Goal: Find specific page/section: Find specific page/section

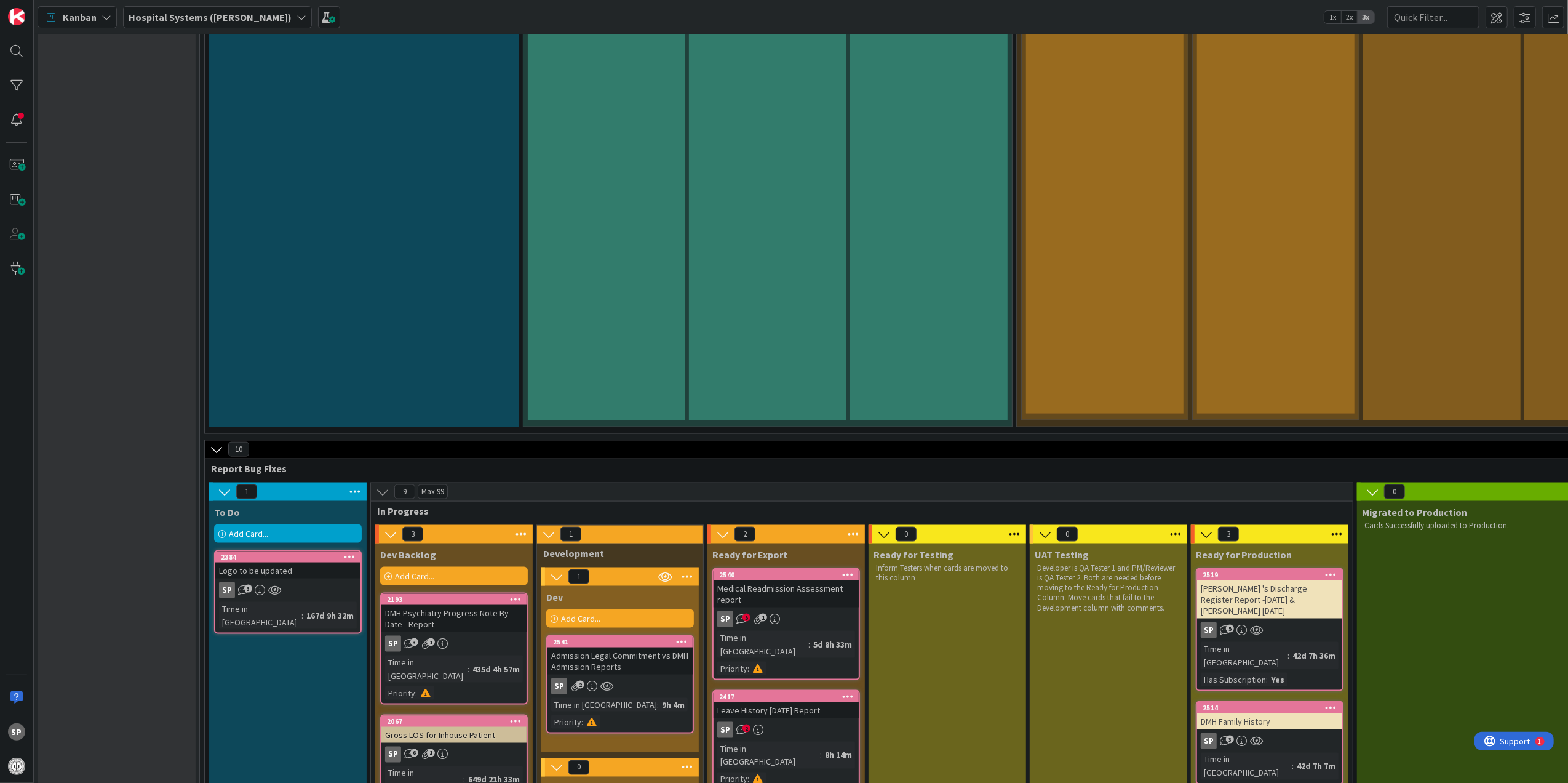
scroll to position [1805, 0]
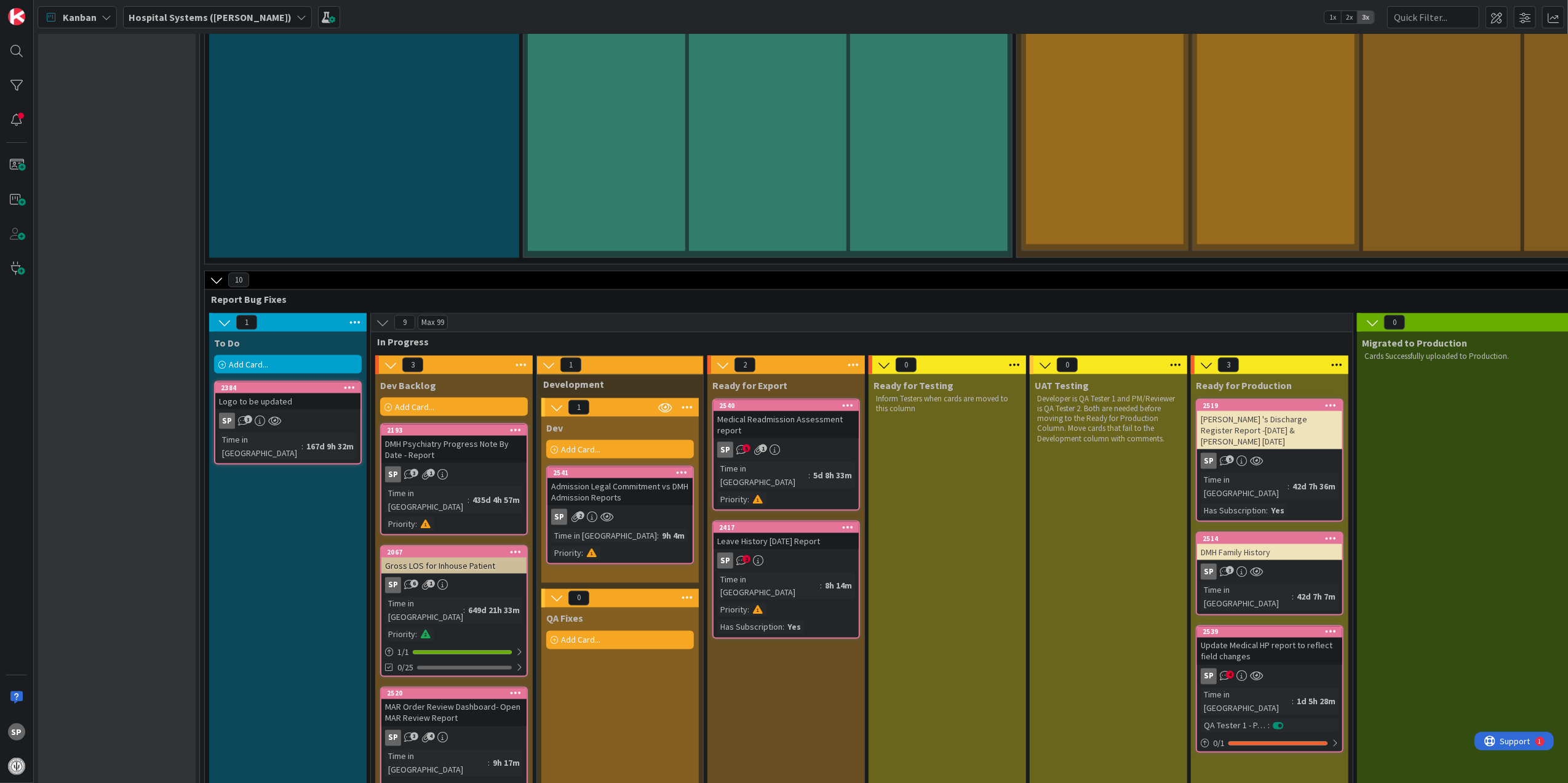
click at [801, 411] on div "Medical Readmission Assessment report" at bounding box center [786, 424] width 145 height 27
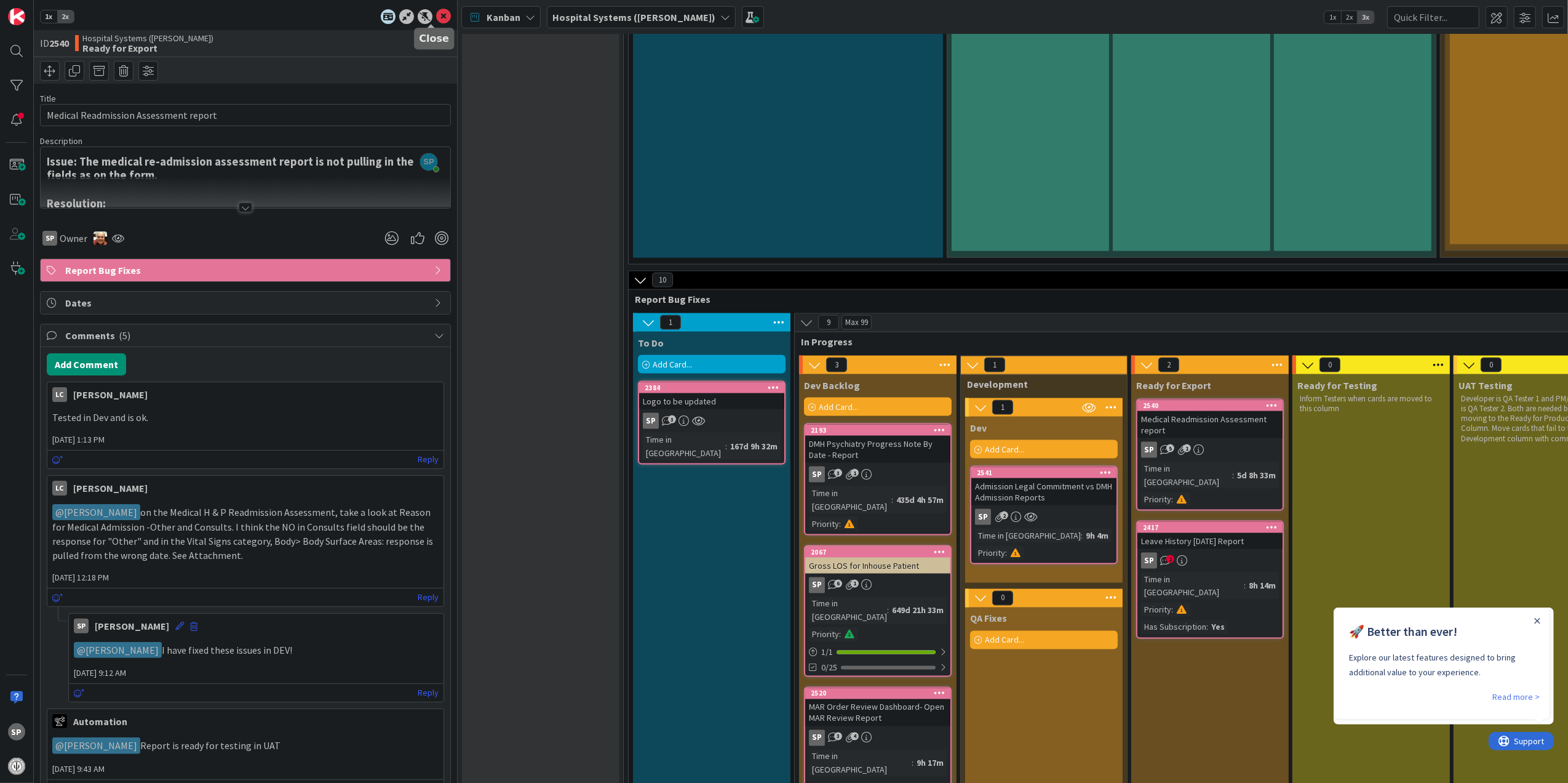
click at [436, 20] on icon at bounding box center [444, 16] width 15 height 15
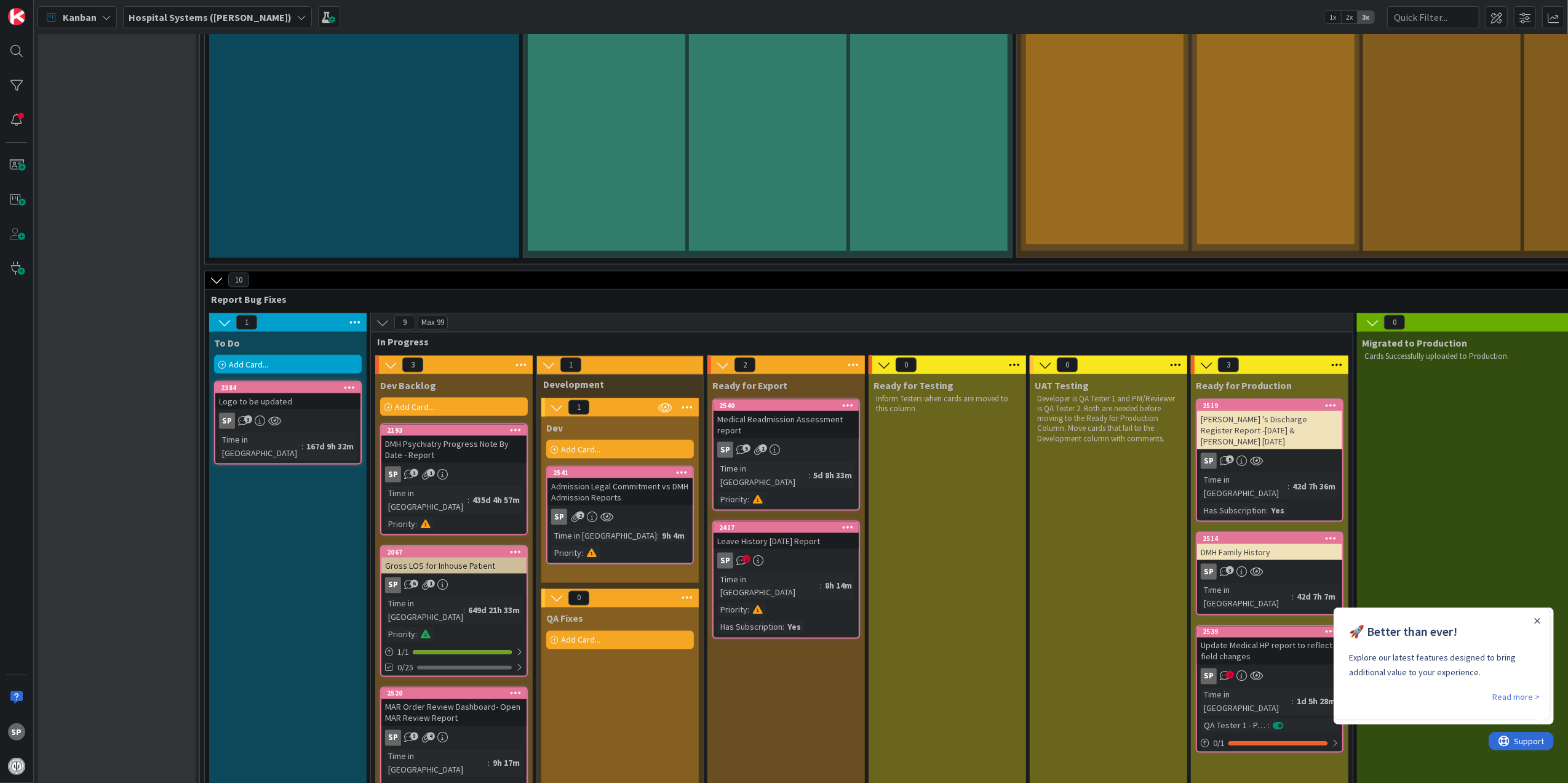
click at [787, 521] on link "2417 Leave History [DATE] Report SP 2 Time in [GEOGRAPHIC_DATA] : 8h 14m Priori…" at bounding box center [785, 579] width 147 height 118
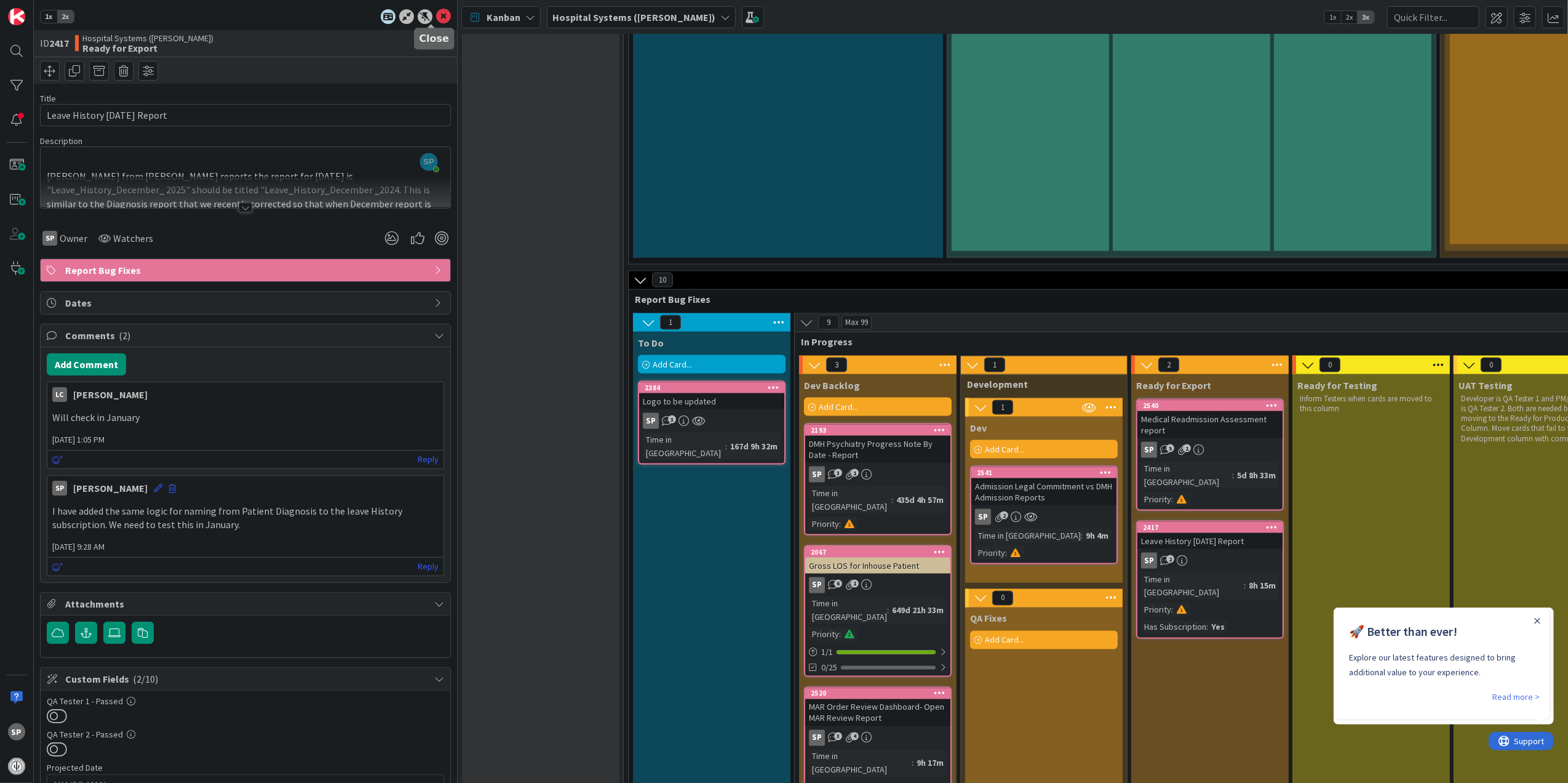
click at [436, 15] on icon at bounding box center [444, 16] width 15 height 15
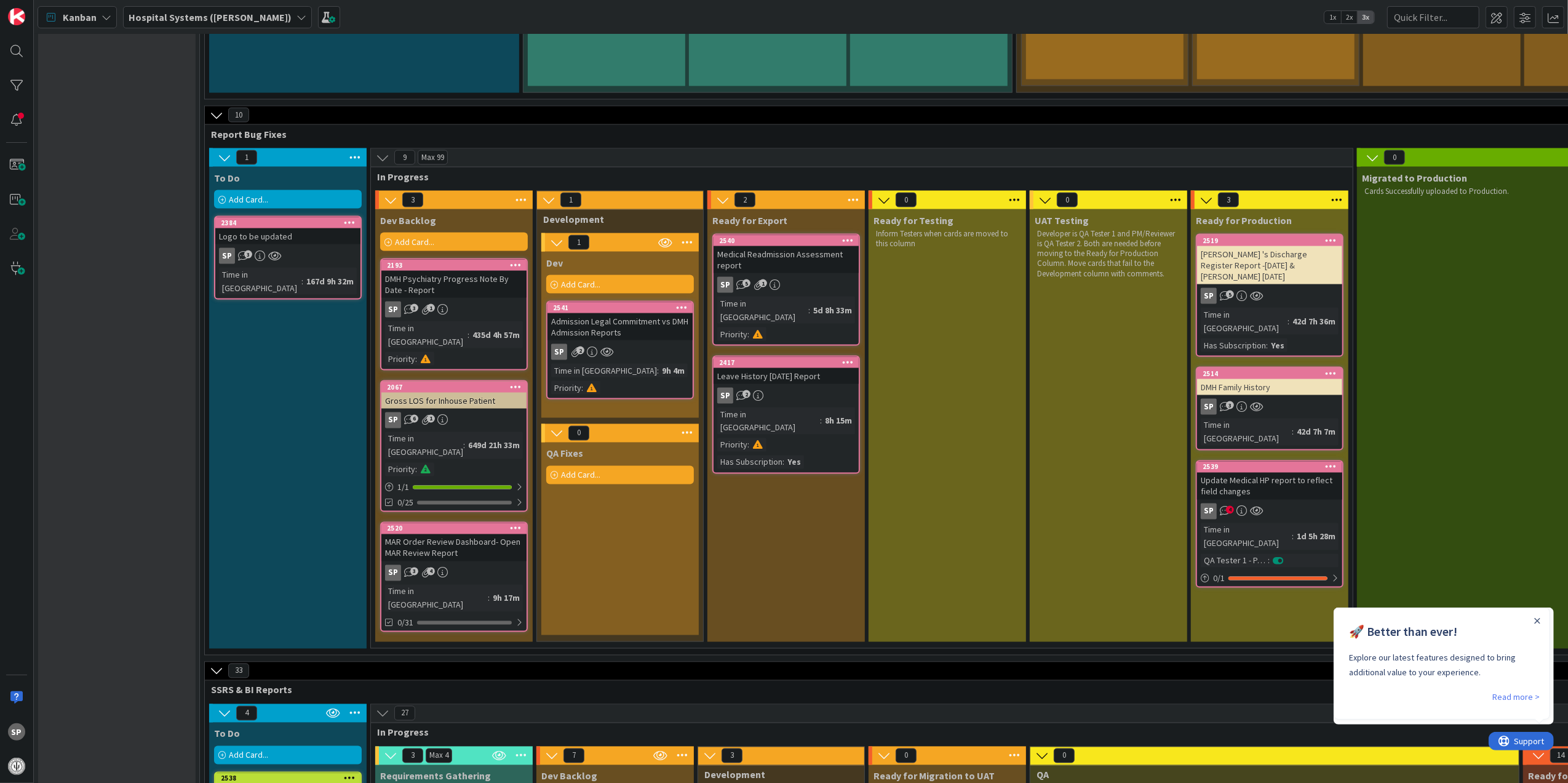
scroll to position [1970, 0]
